Goal: Task Accomplishment & Management: Manage account settings

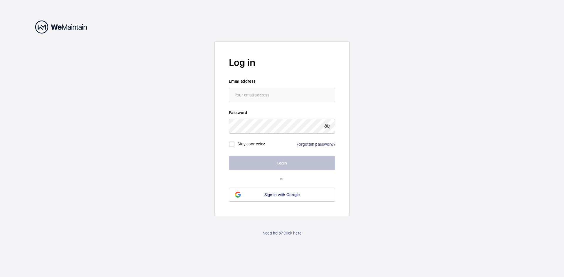
click at [280, 92] on input "email" at bounding box center [282, 95] width 106 height 15
click at [211, 137] on wm-front-auth-container "Log in Email address Password Stay connected Forgotten password? Login or Sign …" at bounding box center [282, 138] width 564 height 277
click at [288, 97] on input "email" at bounding box center [282, 95] width 106 height 15
type input "[EMAIL_ADDRESS][DOMAIN_NAME]"
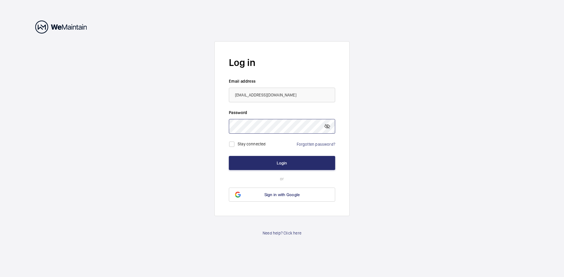
click at [229, 156] on button "Login" at bounding box center [282, 163] width 106 height 14
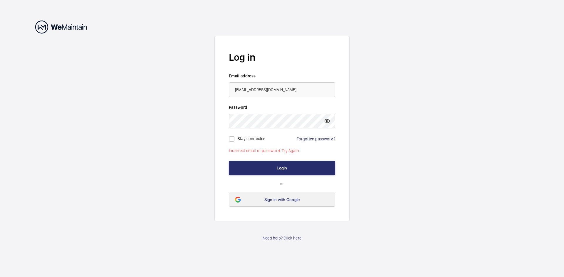
click at [270, 201] on span "Sign in with Google" at bounding box center [282, 200] width 36 height 5
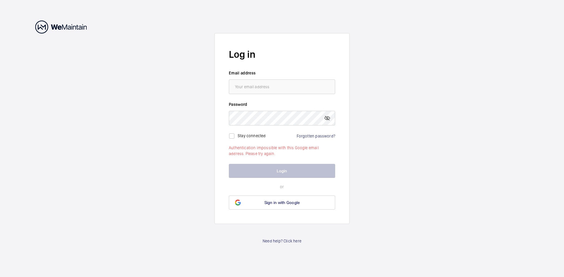
click at [368, 155] on wm-front-auth-container "Log in Email address Password Stay connected Forgotten password? Authentication…" at bounding box center [282, 138] width 564 height 277
click at [292, 241] on link "Need help? Click here" at bounding box center [281, 241] width 39 height 6
